Goal: Communication & Community: Connect with others

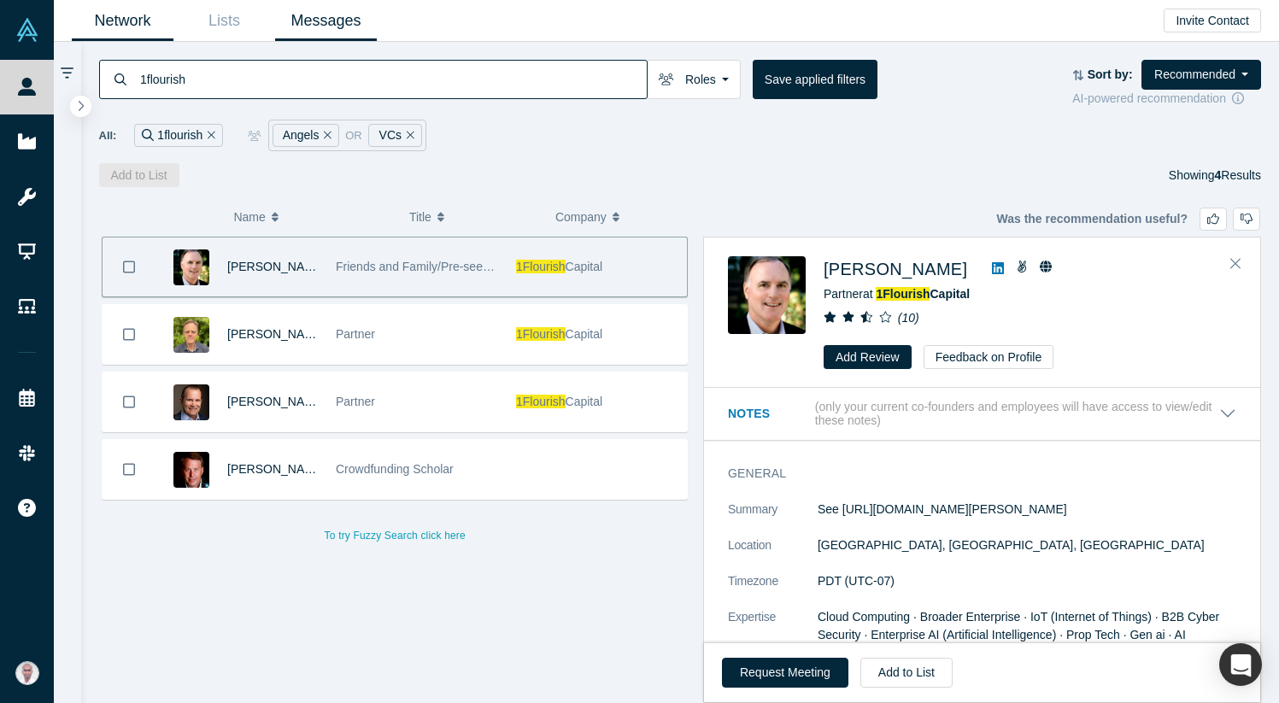
click at [357, 17] on link "Messages" at bounding box center [326, 21] width 102 height 40
